Goal: Navigation & Orientation: Find specific page/section

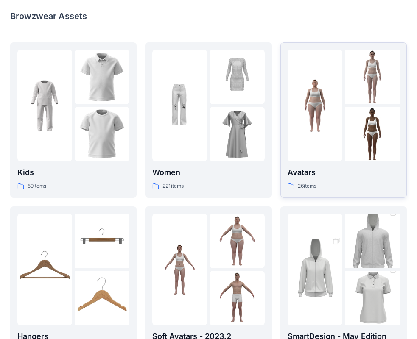
click at [321, 113] on img at bounding box center [315, 105] width 55 height 55
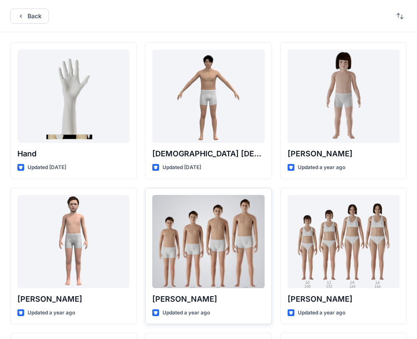
click at [212, 241] on div at bounding box center [208, 241] width 112 height 93
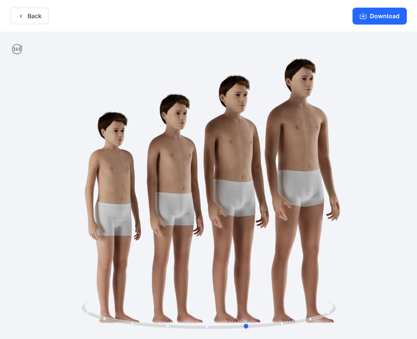
drag, startPoint x: 206, startPoint y: 328, endPoint x: 266, endPoint y: 278, distance: 78.3
click at [266, 278] on div at bounding box center [208, 186] width 417 height 309
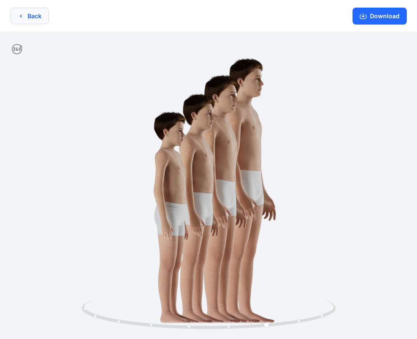
click at [34, 17] on button "Back" at bounding box center [29, 16] width 39 height 17
